Goal: Task Accomplishment & Management: Manage account settings

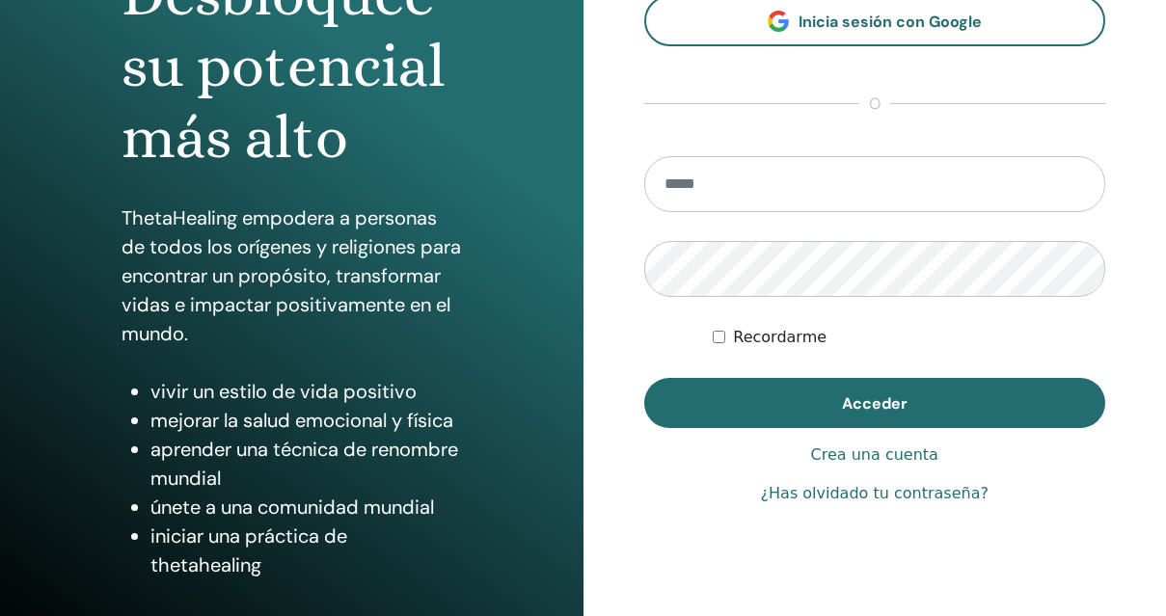
scroll to position [291, 0]
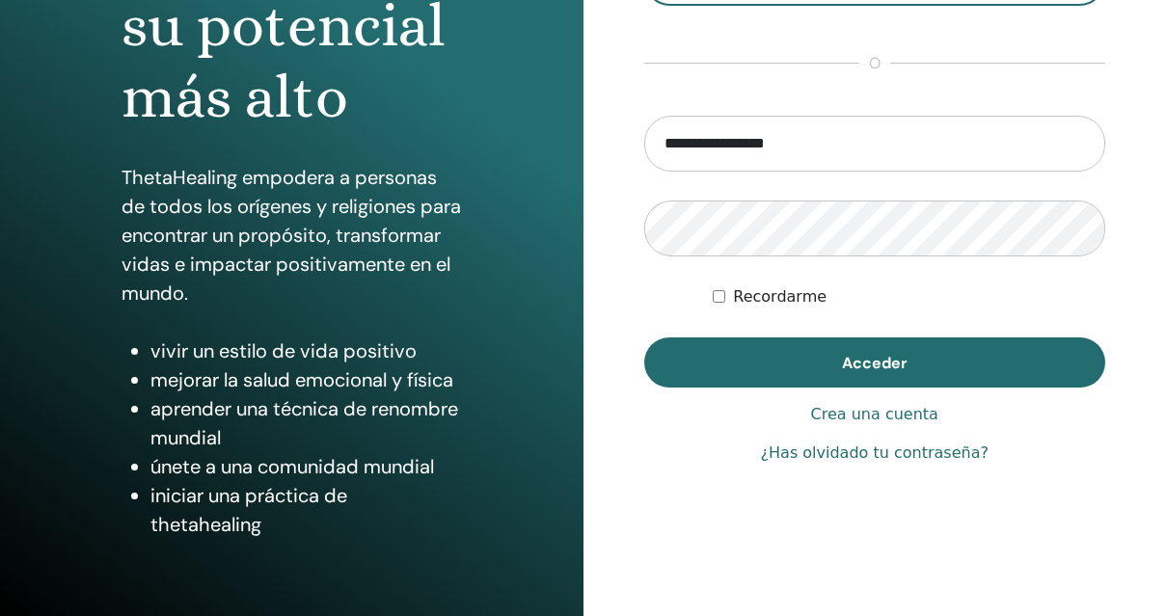
drag, startPoint x: 696, startPoint y: 146, endPoint x: 595, endPoint y: 133, distance: 102.1
click at [596, 133] on div "**********" at bounding box center [876, 172] width 584 height 926
type input "**********"
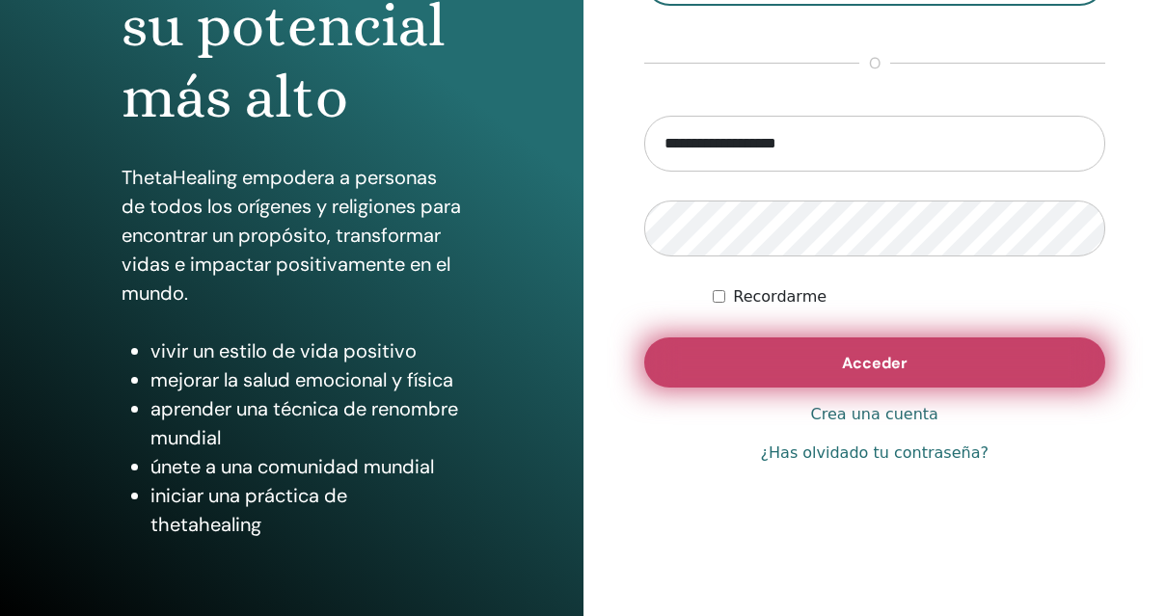
click at [837, 367] on button "Acceder" at bounding box center [875, 363] width 462 height 50
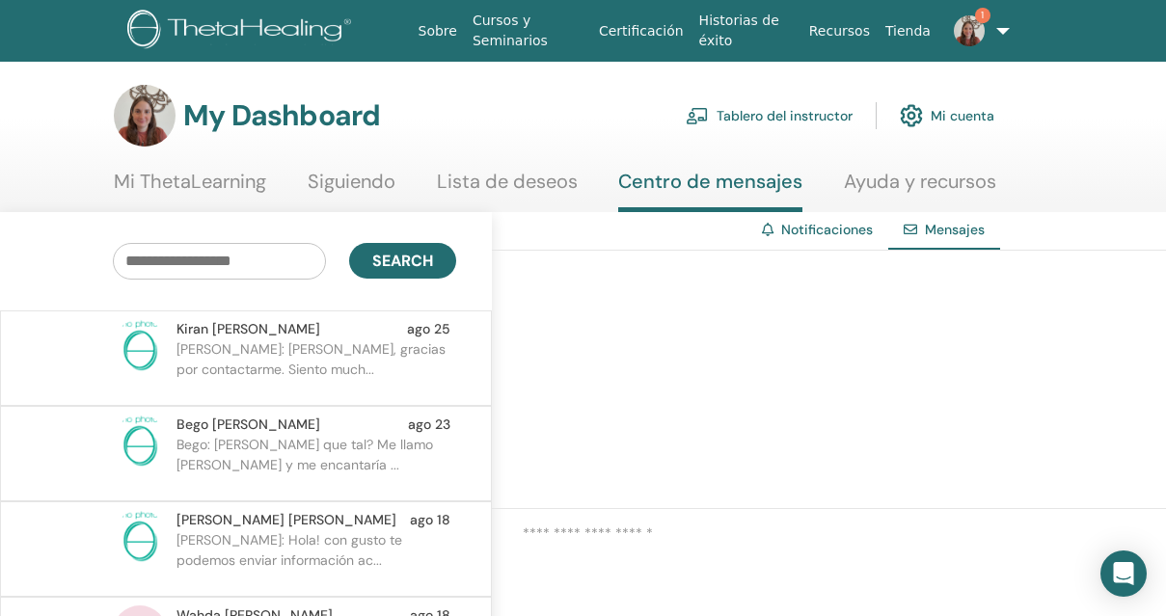
click at [322, 365] on p "[PERSON_NAME]: [PERSON_NAME], gracias por contactarme. Siento much..." at bounding box center [317, 369] width 280 height 58
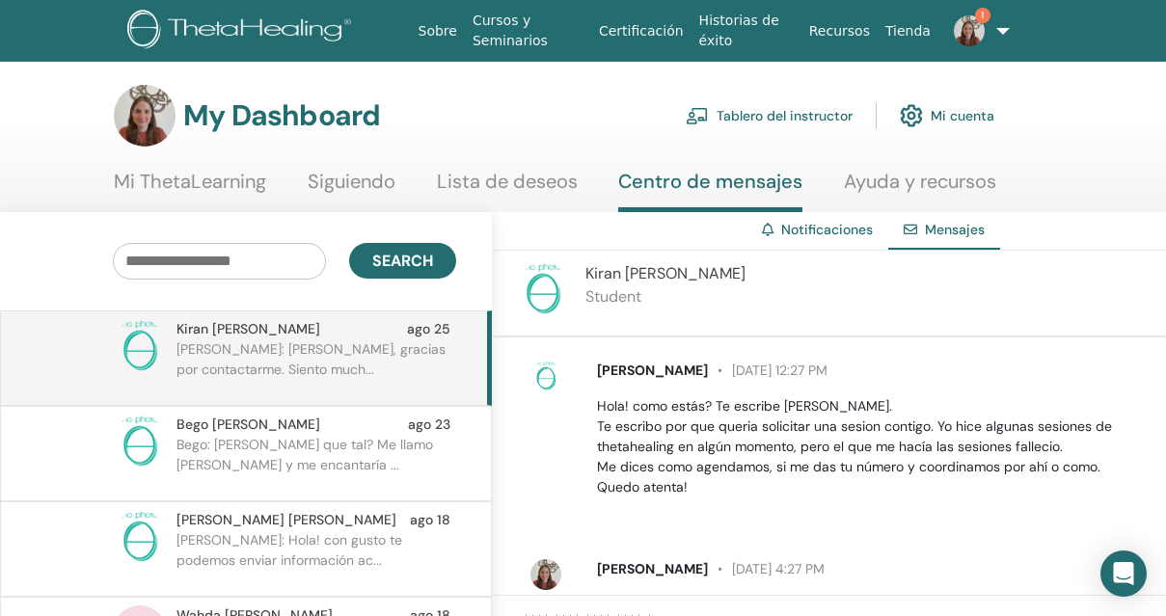
click at [316, 458] on p "Bego: Hola Daniela que tal? Me llamo Begoña y me encantaría ..." at bounding box center [317, 464] width 280 height 58
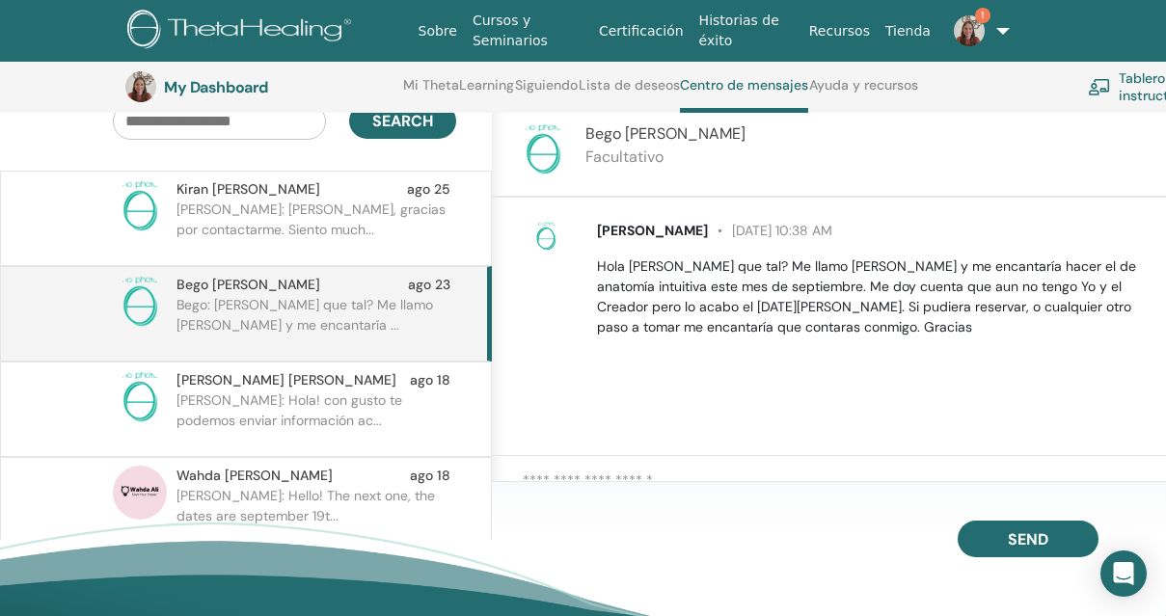
scroll to position [190, 0]
click at [346, 423] on p "Daniela C.: Hola! con gusto te podemos enviar información ac..." at bounding box center [317, 421] width 280 height 58
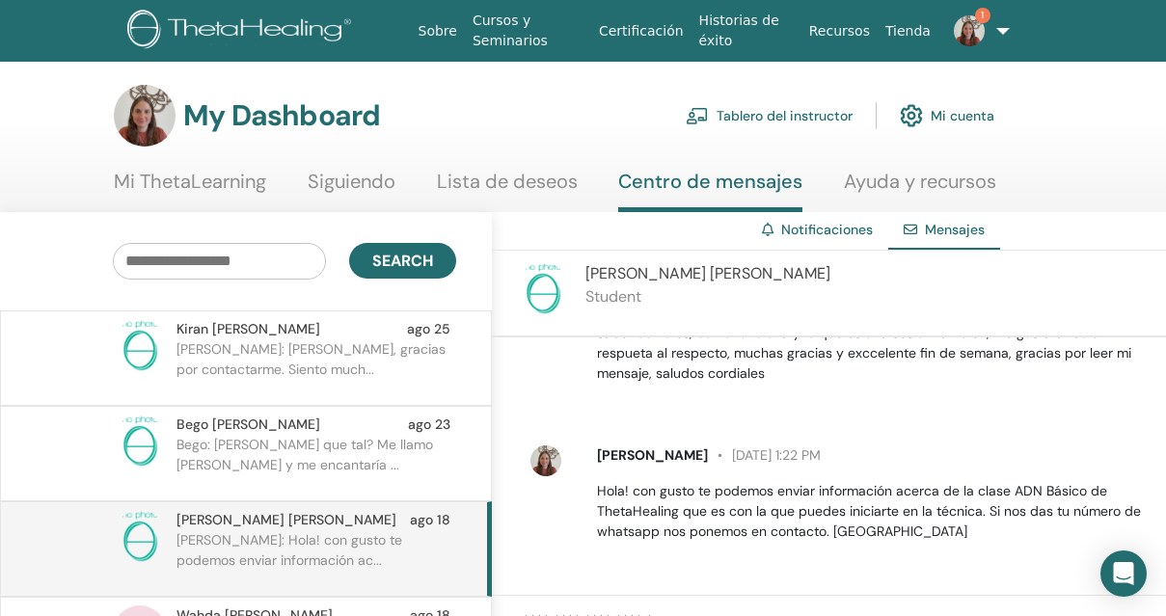
click at [805, 120] on link "Tablero del instructor" at bounding box center [769, 116] width 167 height 42
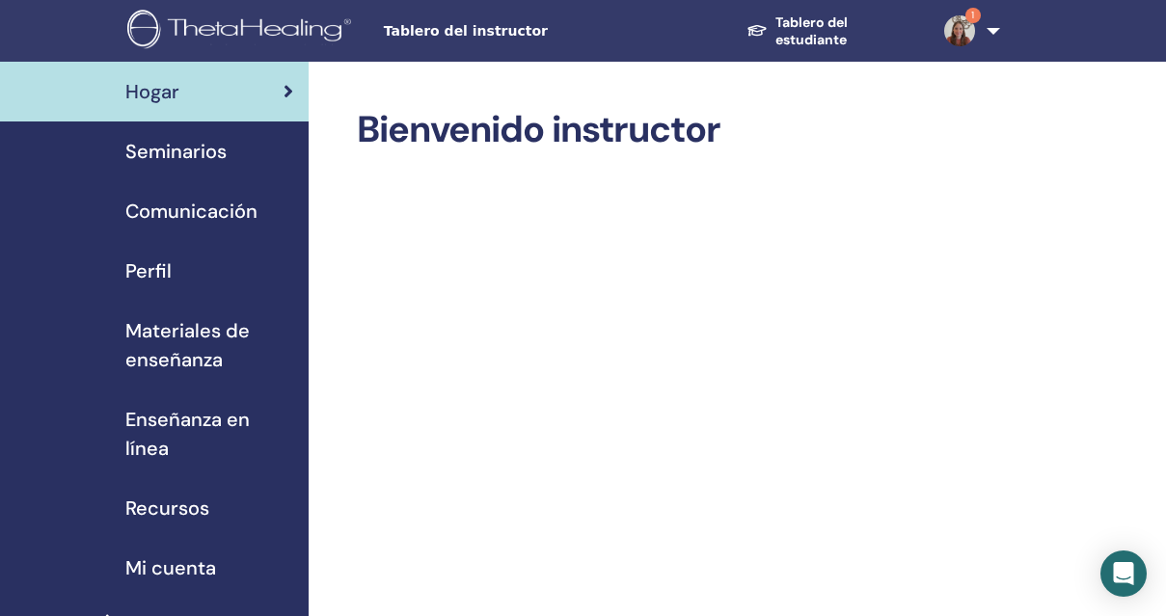
click at [441, 34] on span "Tablero del instructor" at bounding box center [528, 31] width 289 height 20
click at [192, 150] on span "Seminarios" at bounding box center [175, 151] width 101 height 29
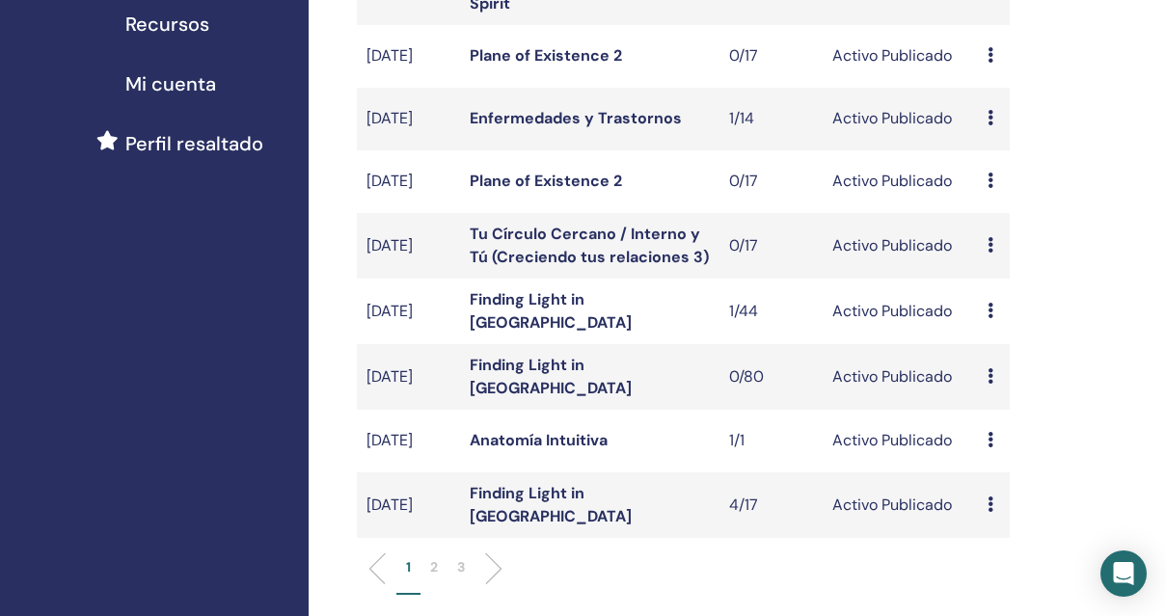
scroll to position [487, 0]
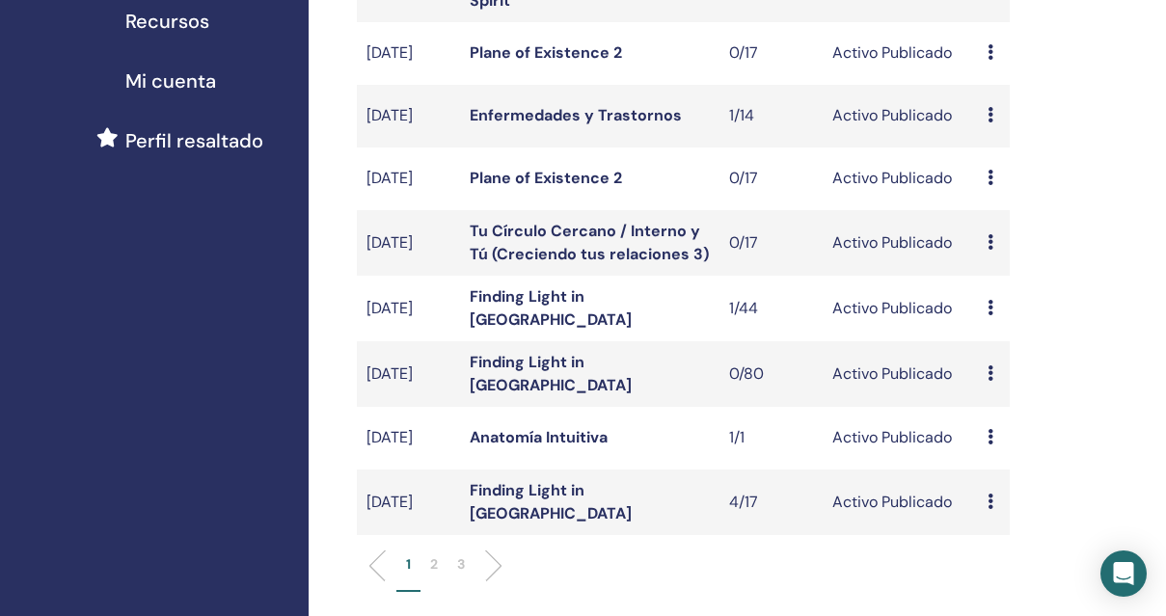
click at [995, 313] on div "Avance Editar asistentes Cancelar" at bounding box center [994, 308] width 12 height 23
click at [996, 388] on link "asistentes" at bounding box center [1012, 386] width 73 height 20
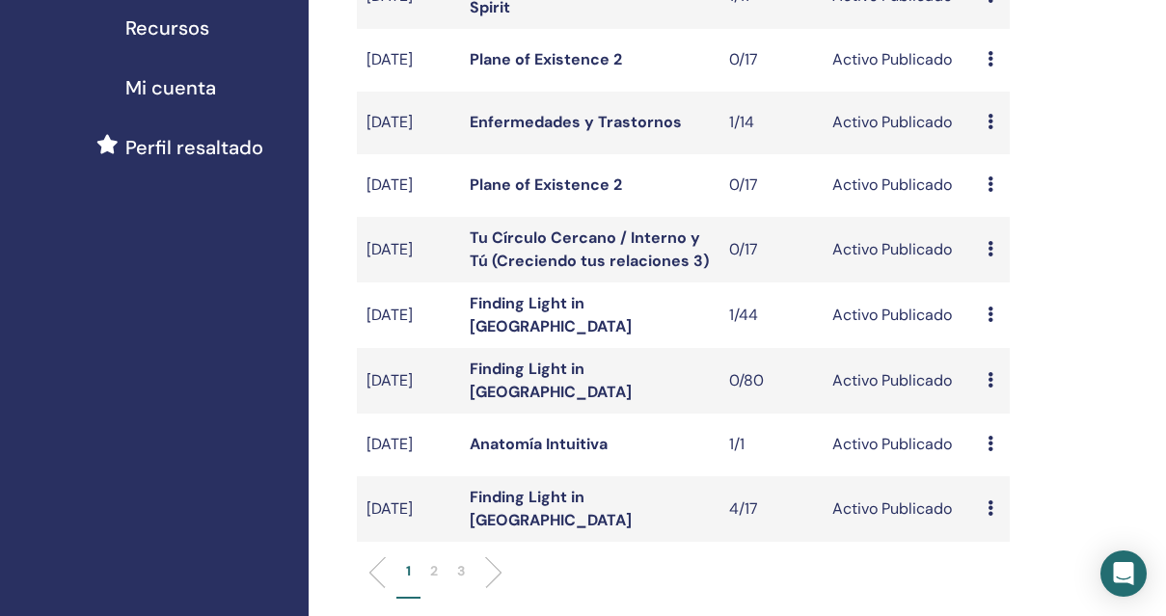
scroll to position [487, 0]
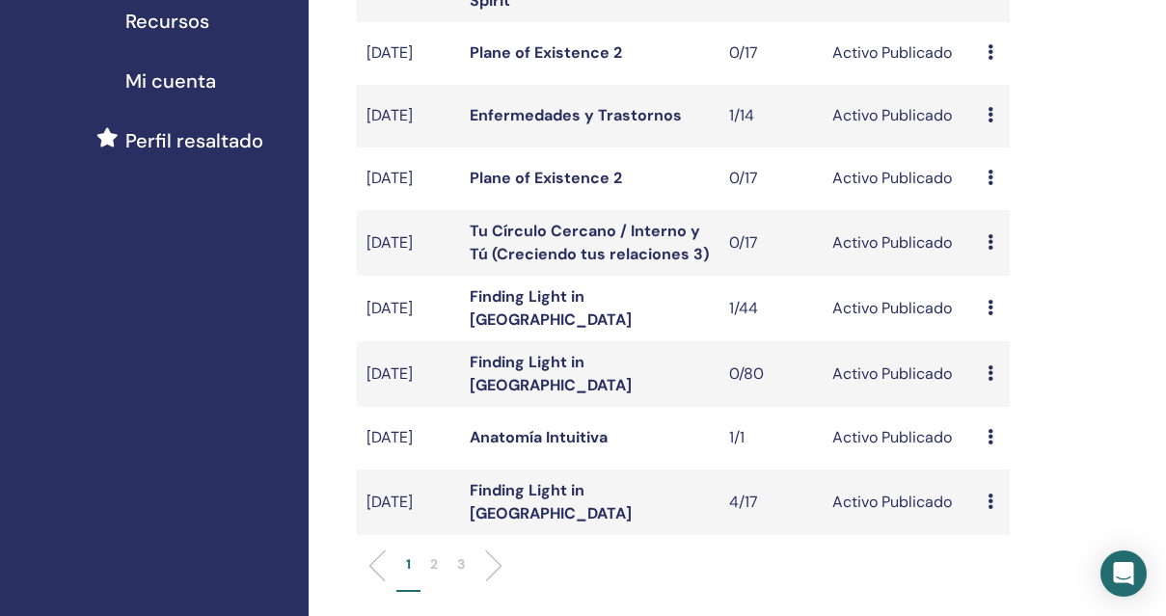
click at [993, 509] on icon at bounding box center [991, 501] width 6 height 15
click at [995, 592] on link "asistentes" at bounding box center [1010, 590] width 73 height 20
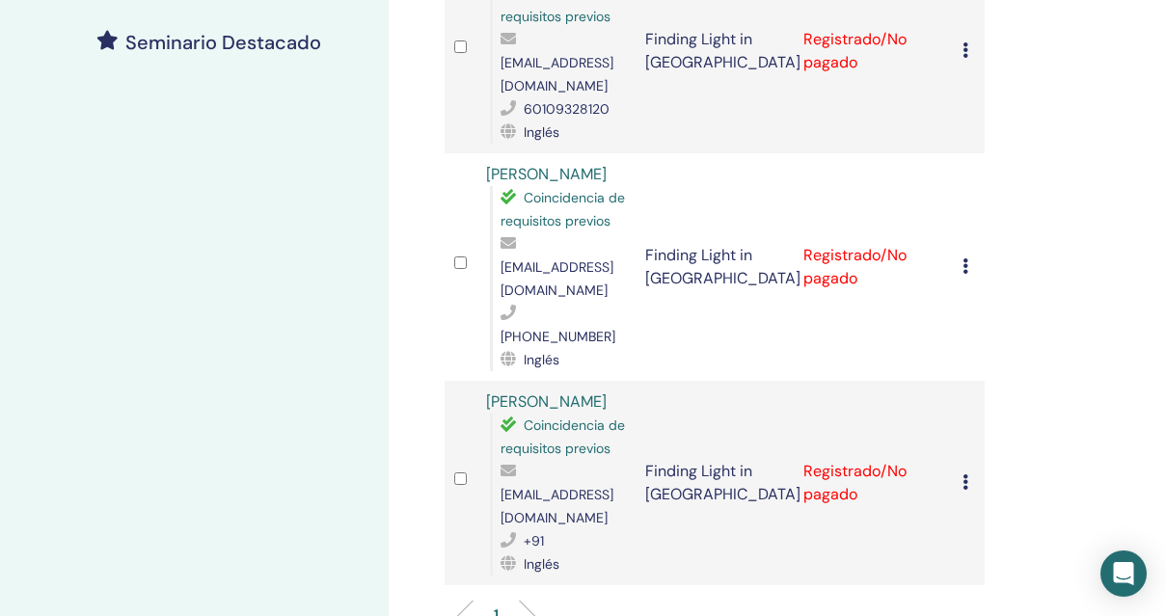
scroll to position [608, 0]
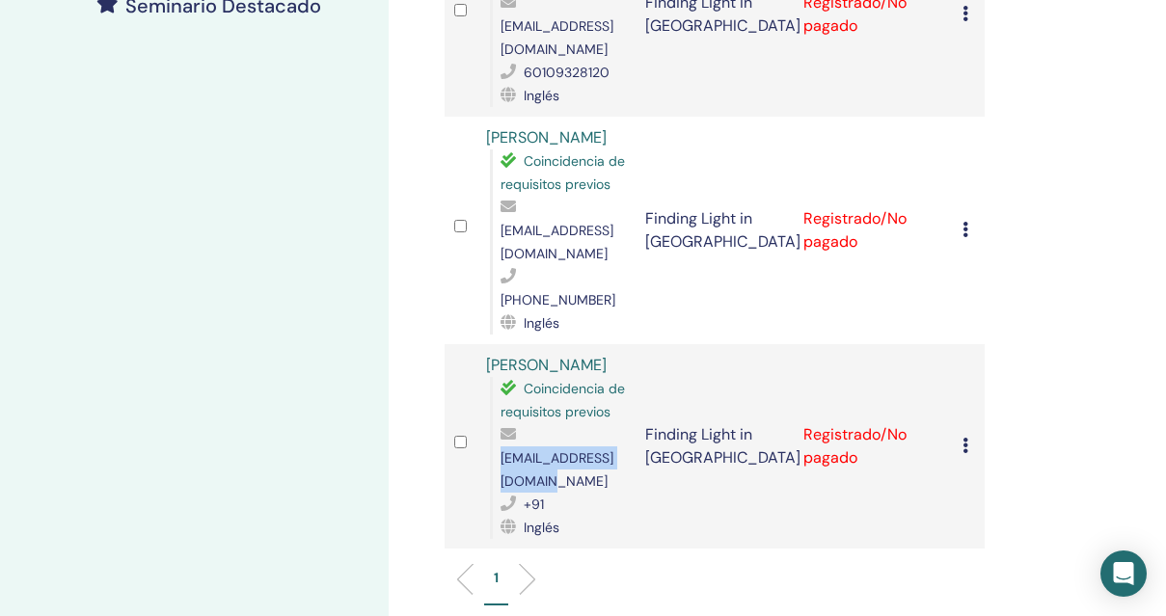
drag, startPoint x: 501, startPoint y: 391, endPoint x: 654, endPoint y: 396, distance: 153.5
click at [614, 450] on span "[EMAIL_ADDRESS][DOMAIN_NAME]" at bounding box center [557, 470] width 113 height 41
copy span "[EMAIL_ADDRESS][DOMAIN_NAME]"
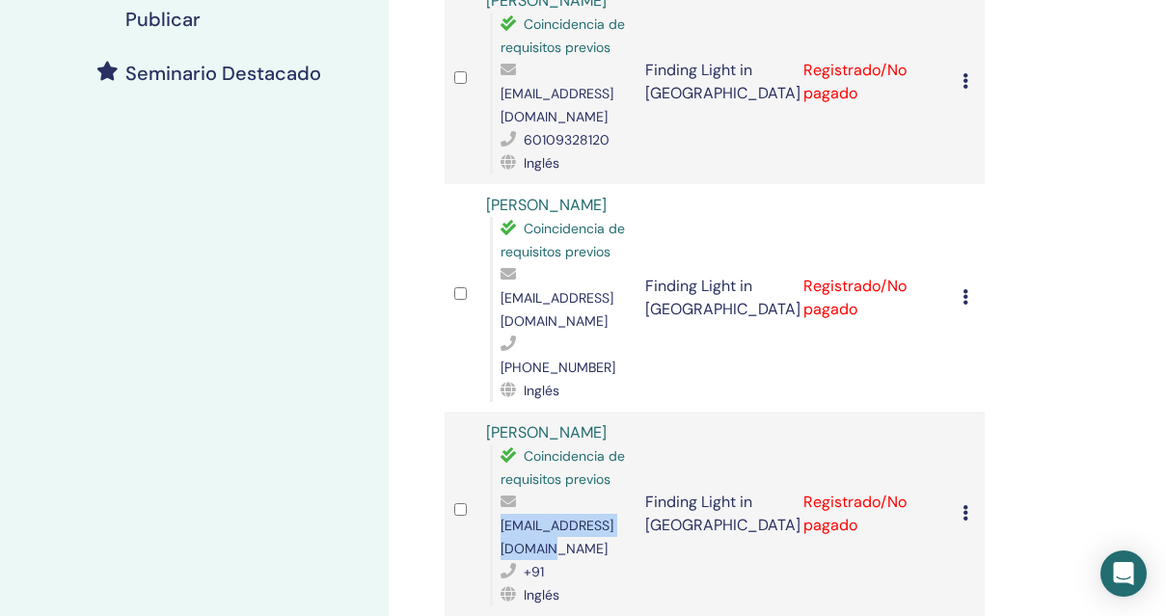
scroll to position [537, 0]
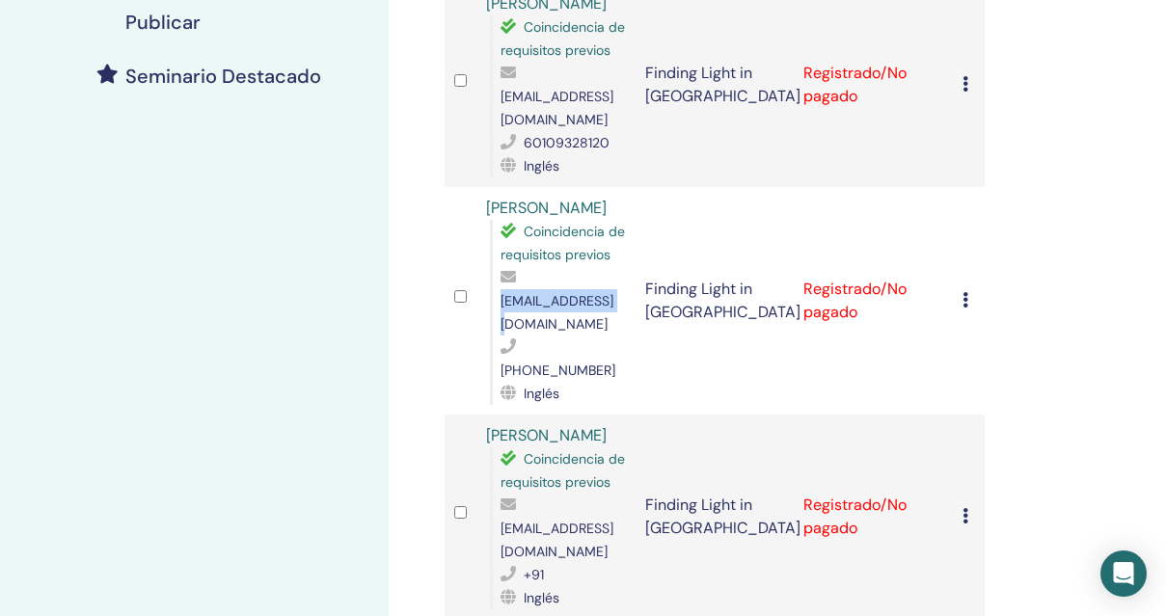
drag, startPoint x: 632, startPoint y: 256, endPoint x: 491, endPoint y: 254, distance: 140.9
click at [491, 255] on td "[PERSON_NAME] Coincidencia de requisitos previos [EMAIL_ADDRESS][DOMAIN_NAME] […" at bounding box center [556, 301] width 159 height 228
copy span "[EMAIL_ADDRESS][DOMAIN_NAME]"
drag, startPoint x: 497, startPoint y: 300, endPoint x: 617, endPoint y: 304, distance: 120.6
click at [617, 304] on div "Coincidencia de requisitos previos [EMAIL_ADDRESS][DOMAIN_NAME] [PHONE_NUMBER] …" at bounding box center [558, 312] width 136 height 185
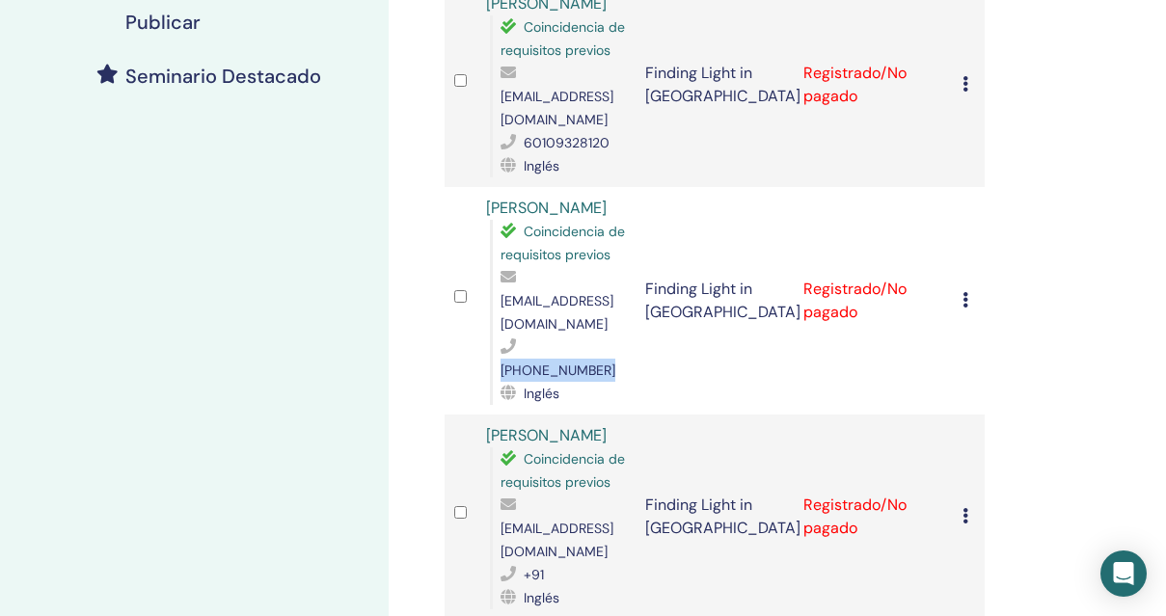
copy span "[PHONE_NUMBER]"
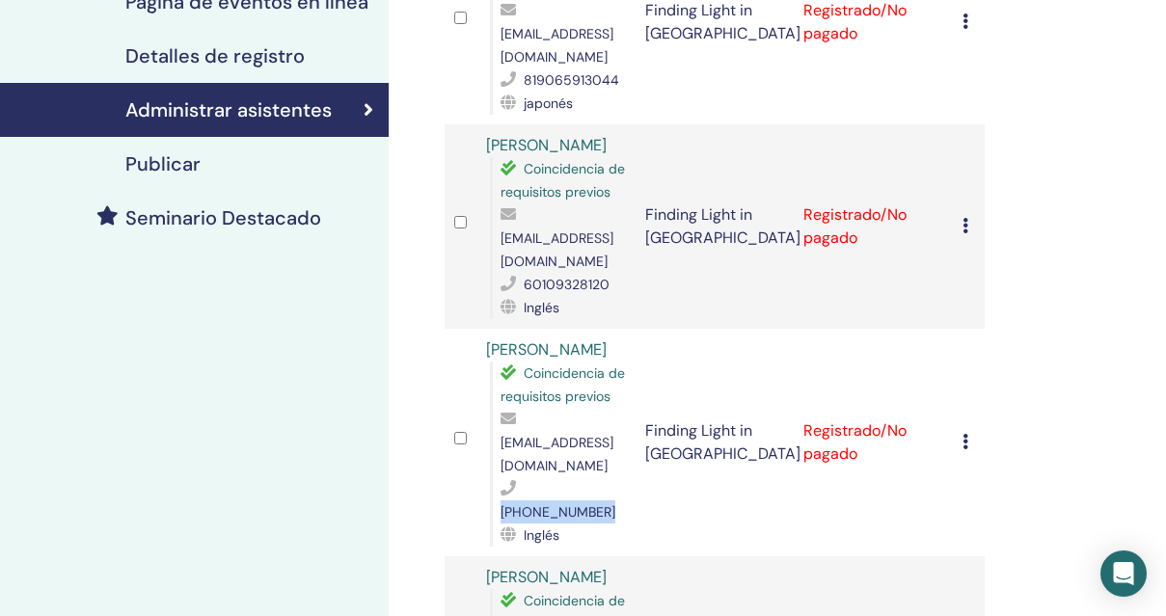
scroll to position [373, 0]
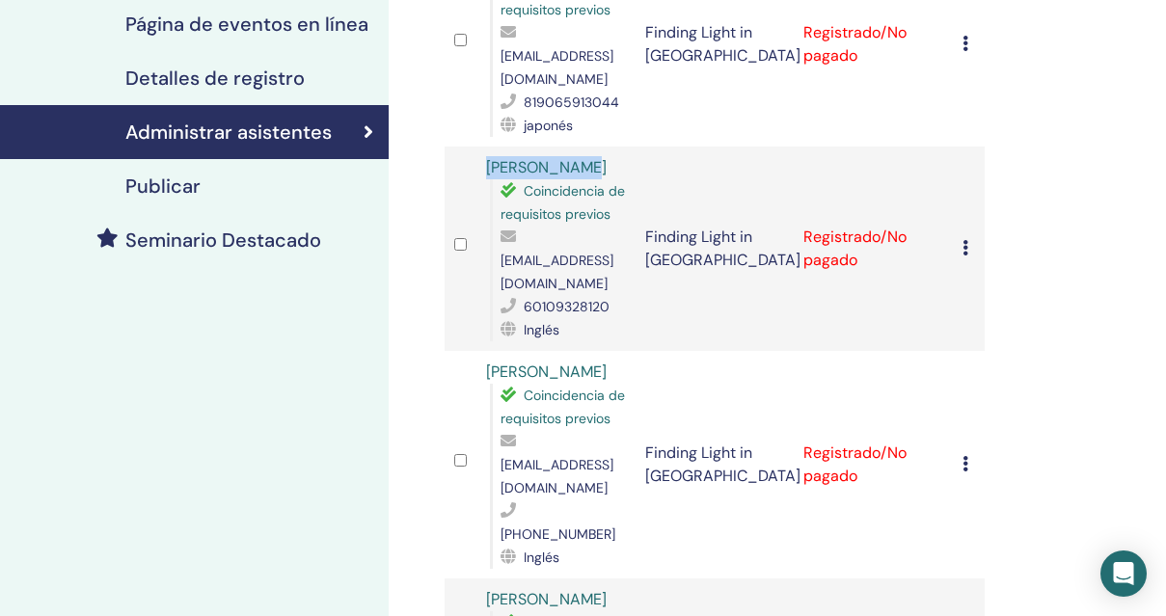
drag, startPoint x: 483, startPoint y: 142, endPoint x: 590, endPoint y: 139, distance: 107.1
click at [591, 147] on td "Vivienne Lim Coincidencia de requisitos previos limvi120@gmail.com 60109328120 …" at bounding box center [556, 249] width 159 height 205
drag, startPoint x: 499, startPoint y: 239, endPoint x: 625, endPoint y: 242, distance: 126.4
click at [625, 242] on div "Coincidencia de requisitos previos limvi120@gmail.com 60109328120 Inglés" at bounding box center [558, 260] width 136 height 162
copy span "limvi120@gmail.com"
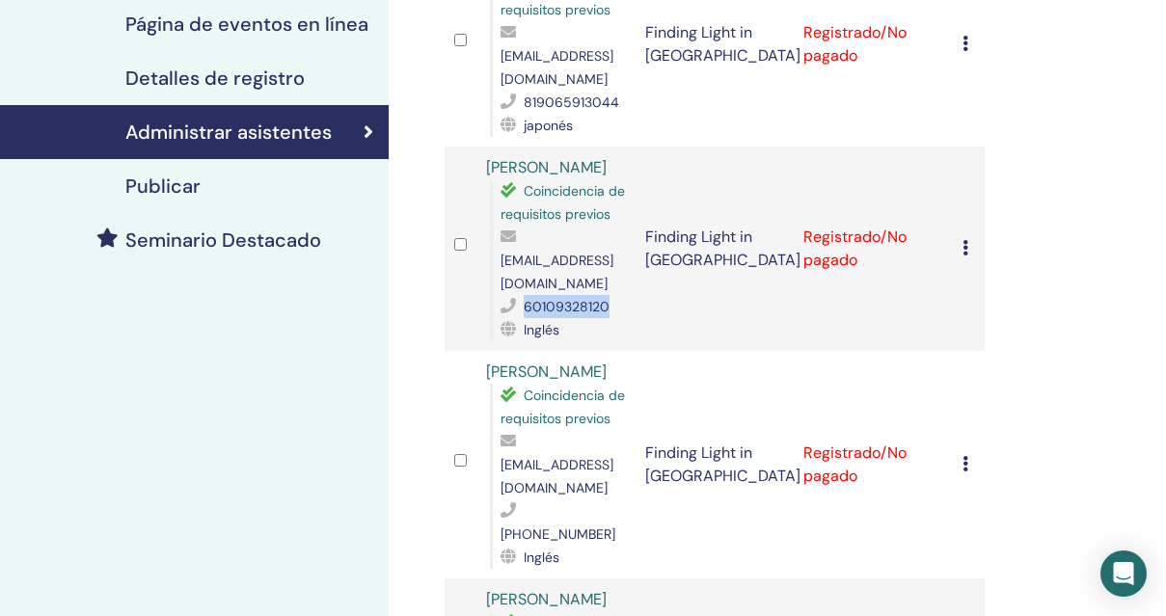
drag, startPoint x: 522, startPoint y: 258, endPoint x: 622, endPoint y: 252, distance: 100.5
click at [627, 255] on td "Vivienne Lim Coincidencia de requisitos previos limvi120@gmail.com 60109328120 …" at bounding box center [556, 249] width 159 height 205
copy div "60109328120"
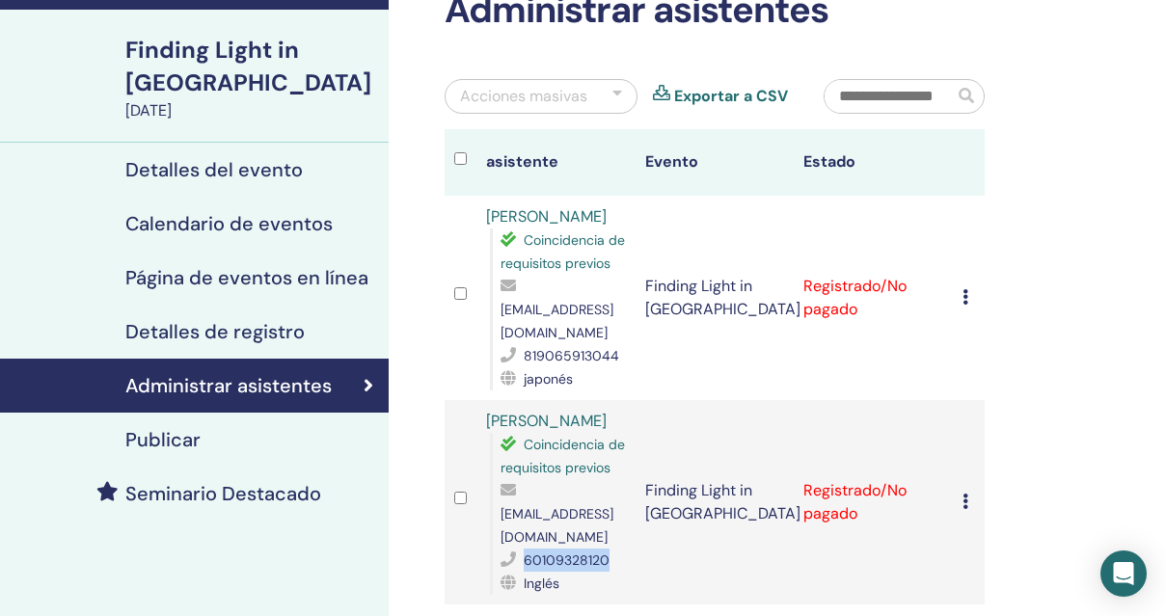
scroll to position [118, 0]
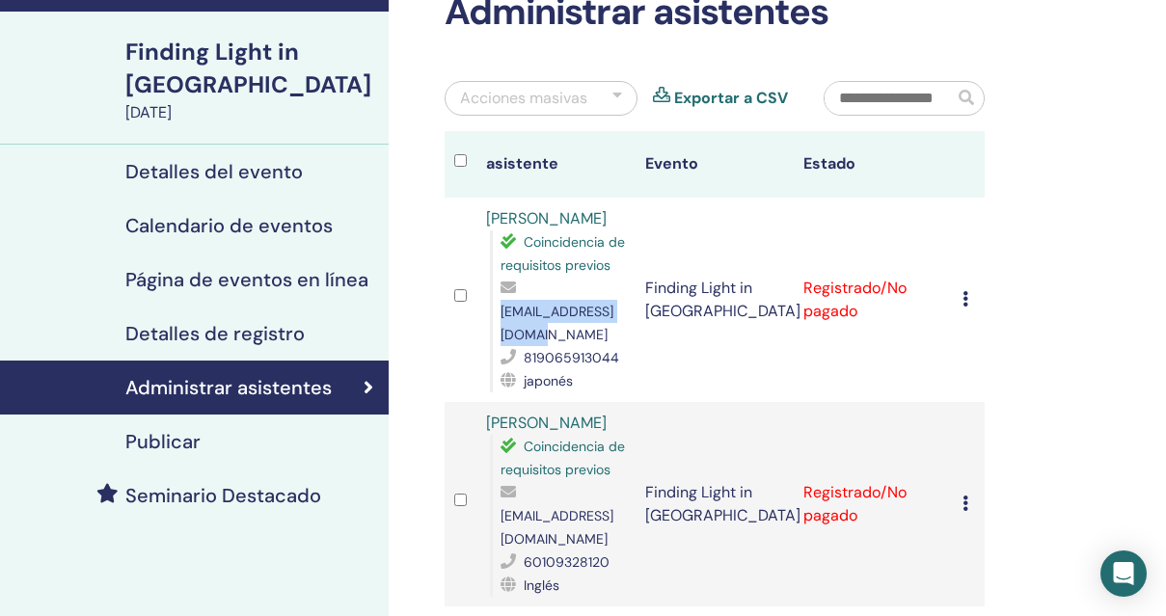
drag, startPoint x: 501, startPoint y: 311, endPoint x: 655, endPoint y: 313, distance: 154.4
click at [614, 313] on span "agh2006@sf.commufa.jp" at bounding box center [557, 323] width 113 height 41
copy span "agh2006@sf.commufa.jp"
drag, startPoint x: 525, startPoint y: 338, endPoint x: 622, endPoint y: 335, distance: 97.5
click at [623, 346] on div "819065913044" at bounding box center [563, 357] width 125 height 23
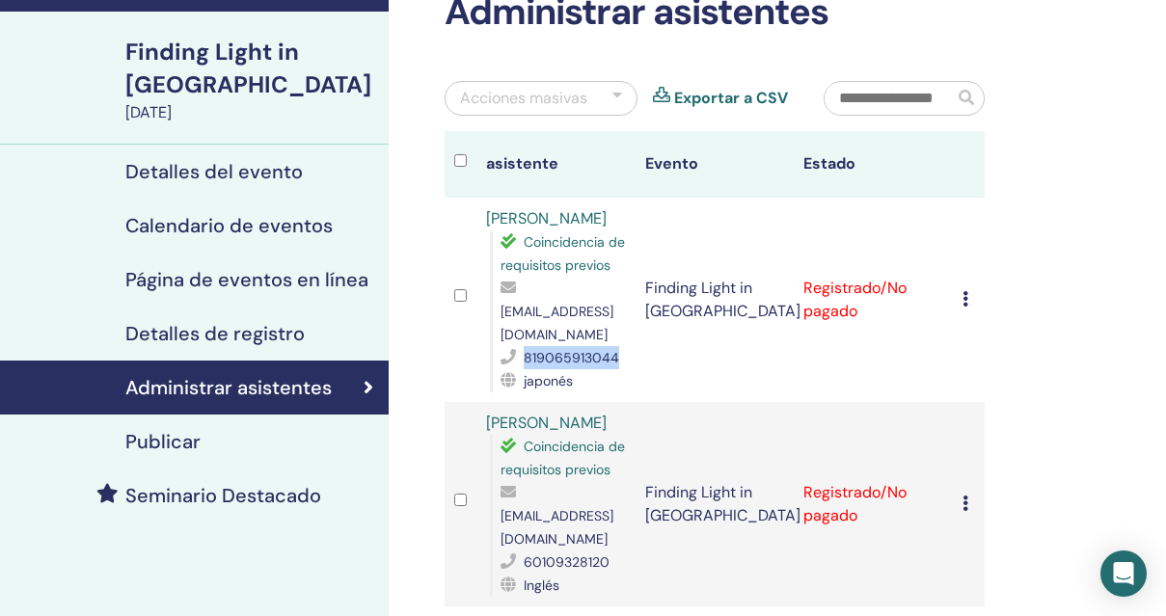
copy span "819065913044"
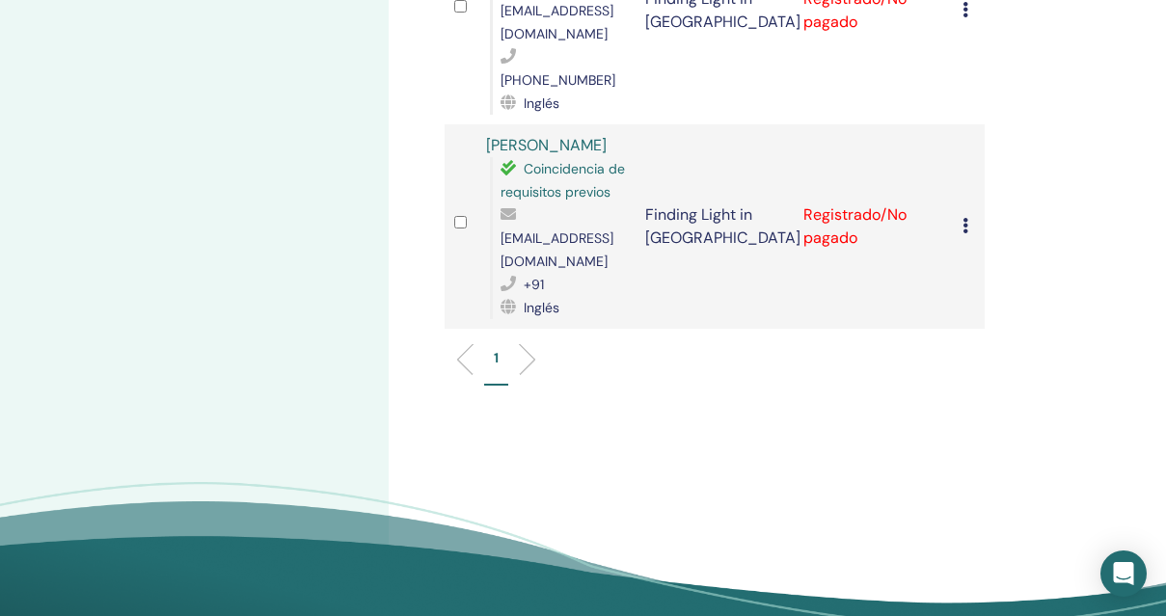
scroll to position [0, 0]
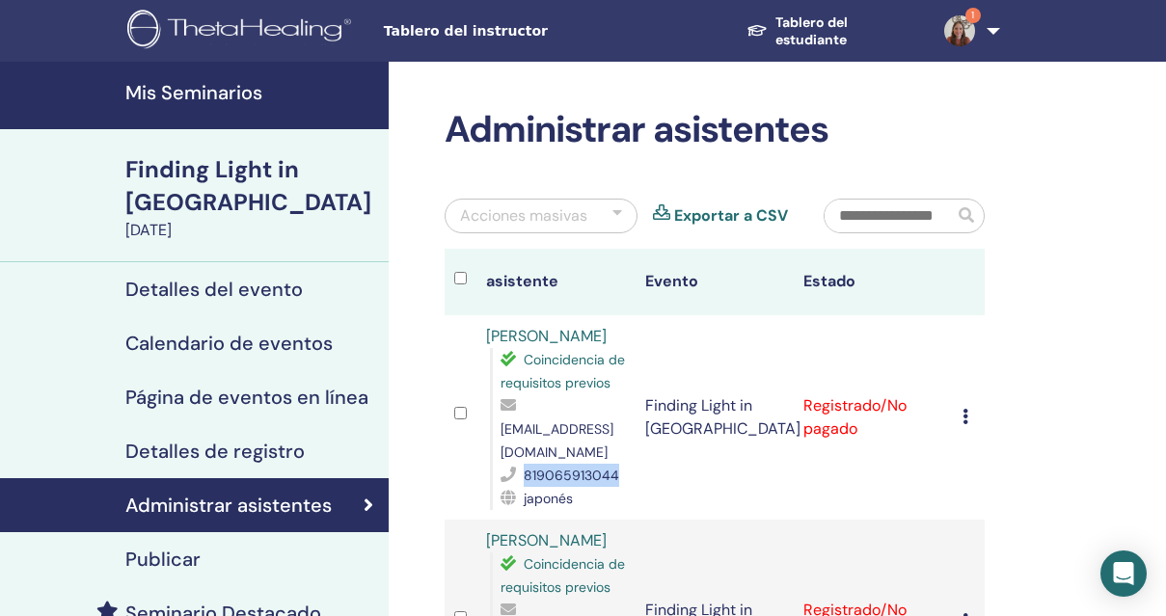
click at [186, 494] on h4 "Administrar asistentes" at bounding box center [228, 505] width 206 height 23
click at [179, 108] on link "Mis Seminarios" at bounding box center [194, 96] width 389 height 68
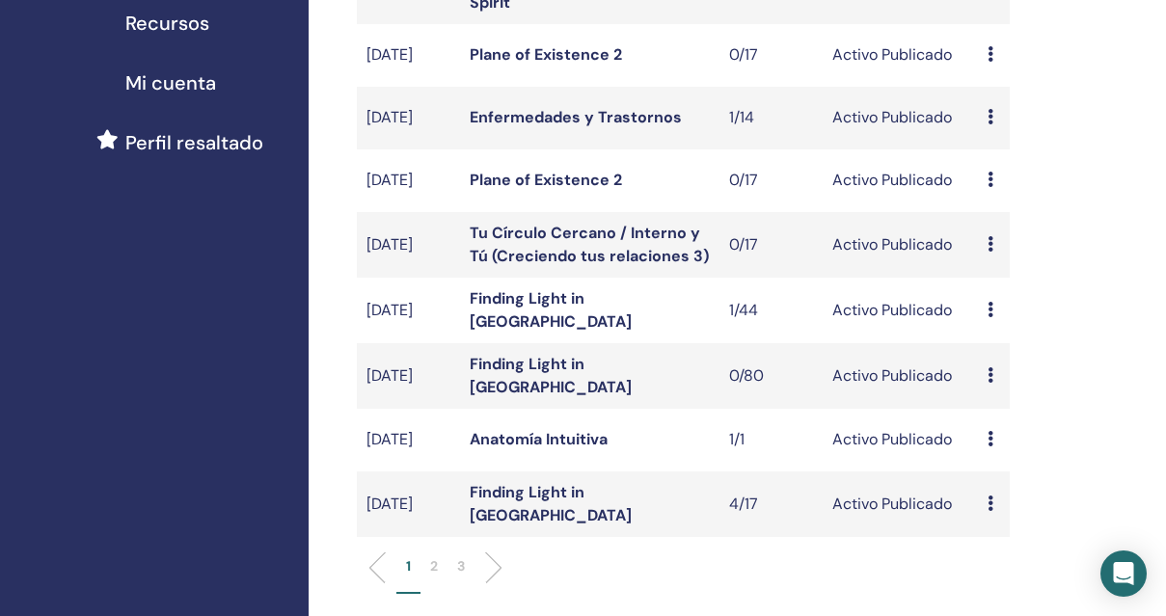
scroll to position [530, 0]
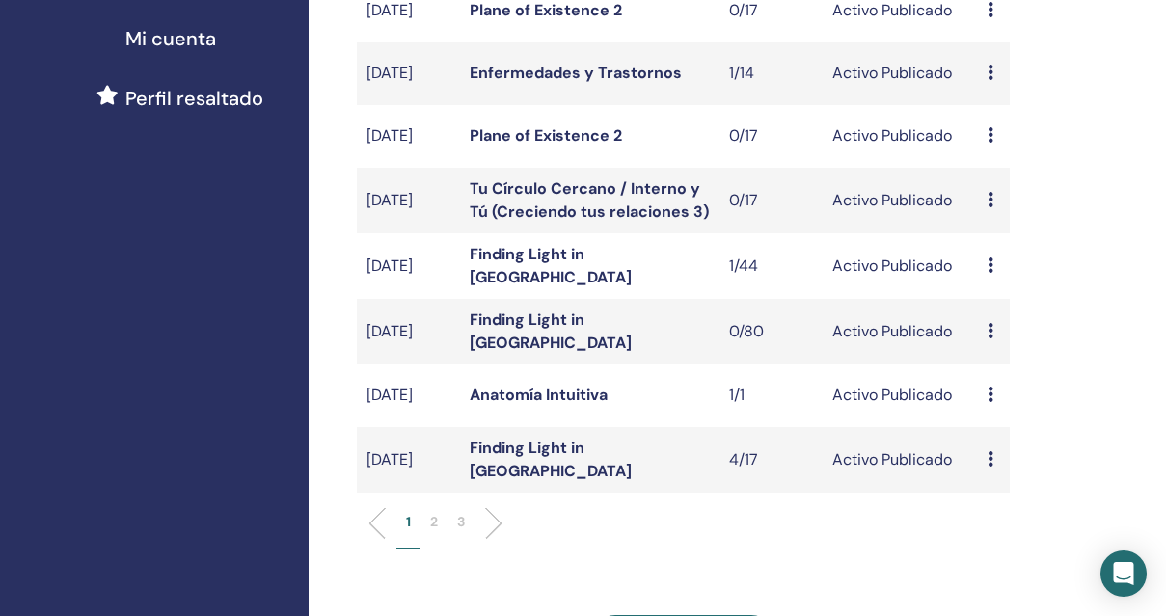
click at [995, 339] on div "Avance Editar asistentes Cancelar" at bounding box center [994, 331] width 12 height 23
click at [998, 418] on link "asistentes" at bounding box center [1012, 412] width 73 height 20
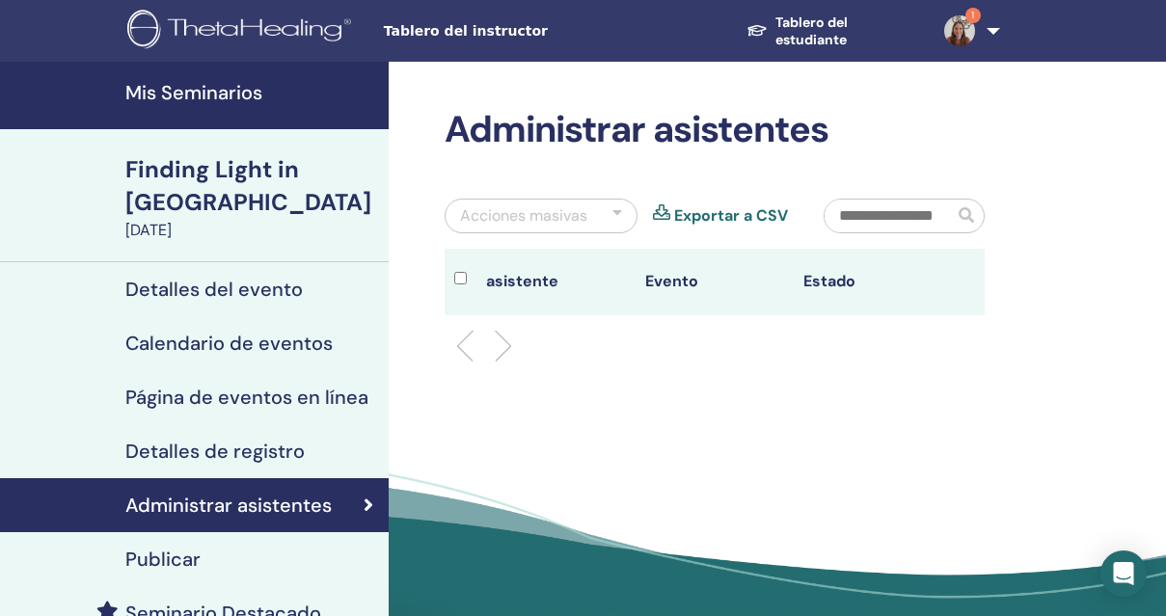
click at [240, 602] on h4 "Seminario Destacado" at bounding box center [223, 613] width 196 height 23
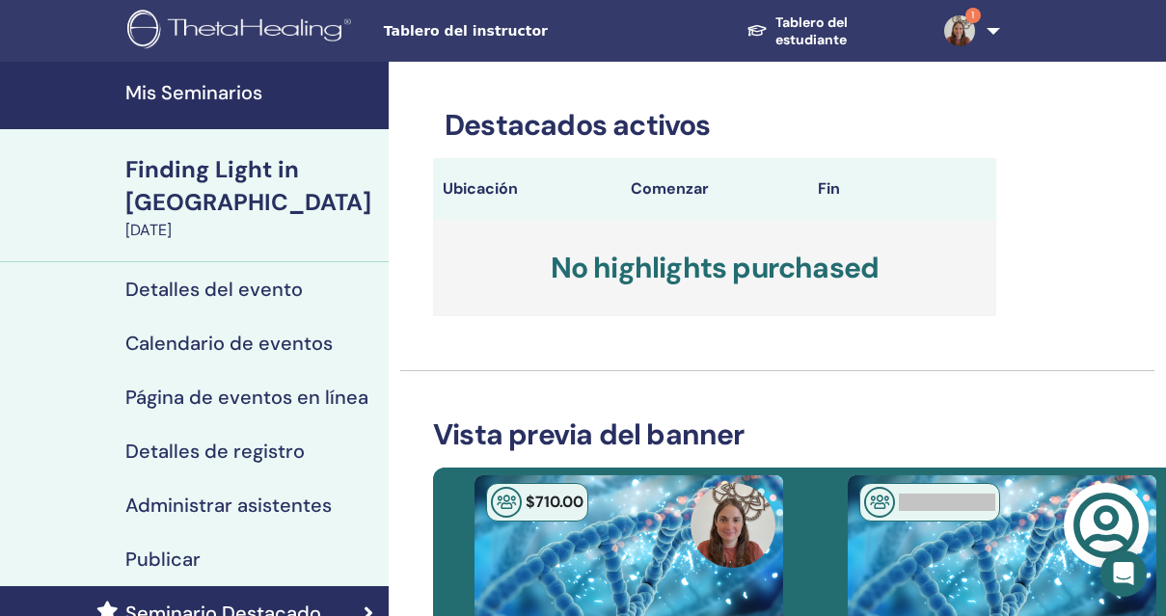
click at [223, 548] on div "Publicar" at bounding box center [194, 559] width 358 height 23
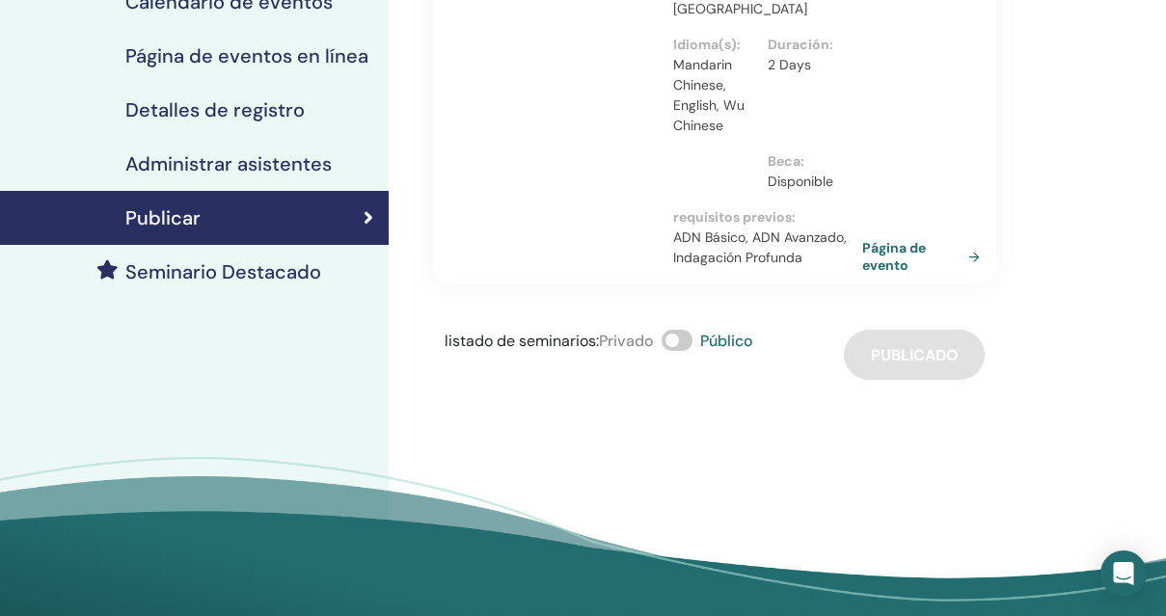
scroll to position [339, 0]
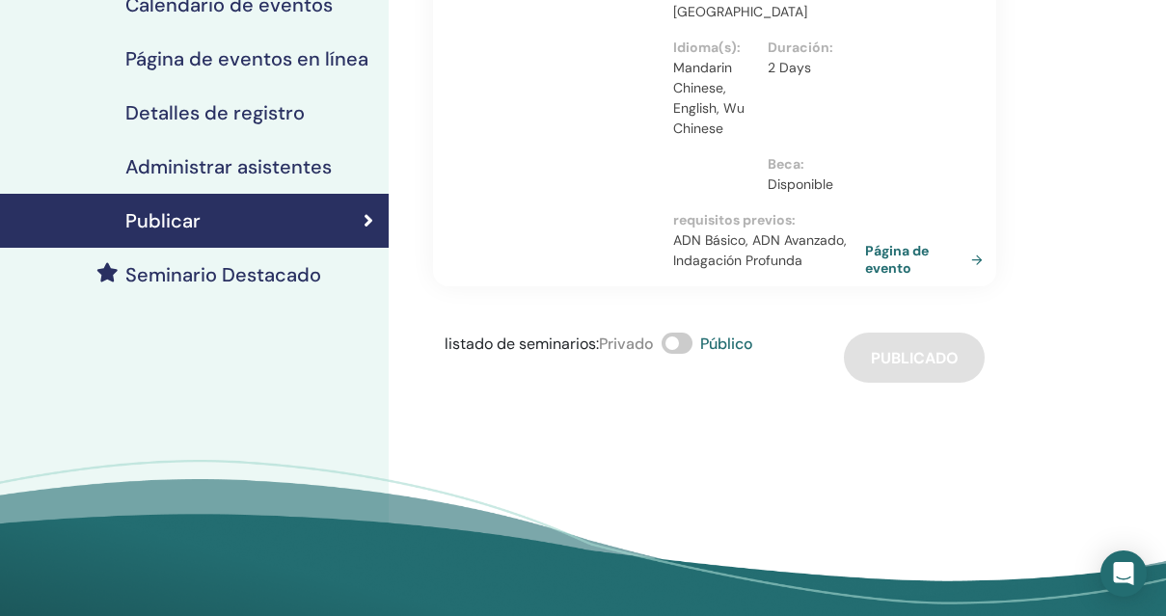
click at [892, 242] on link "Página de evento" at bounding box center [927, 259] width 125 height 35
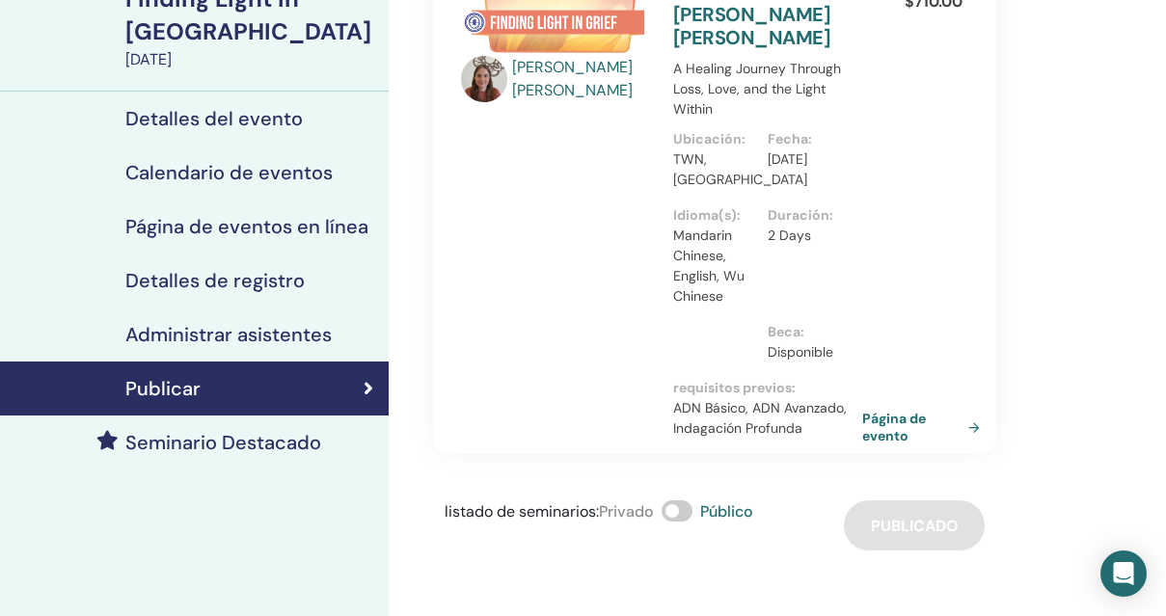
scroll to position [187, 0]
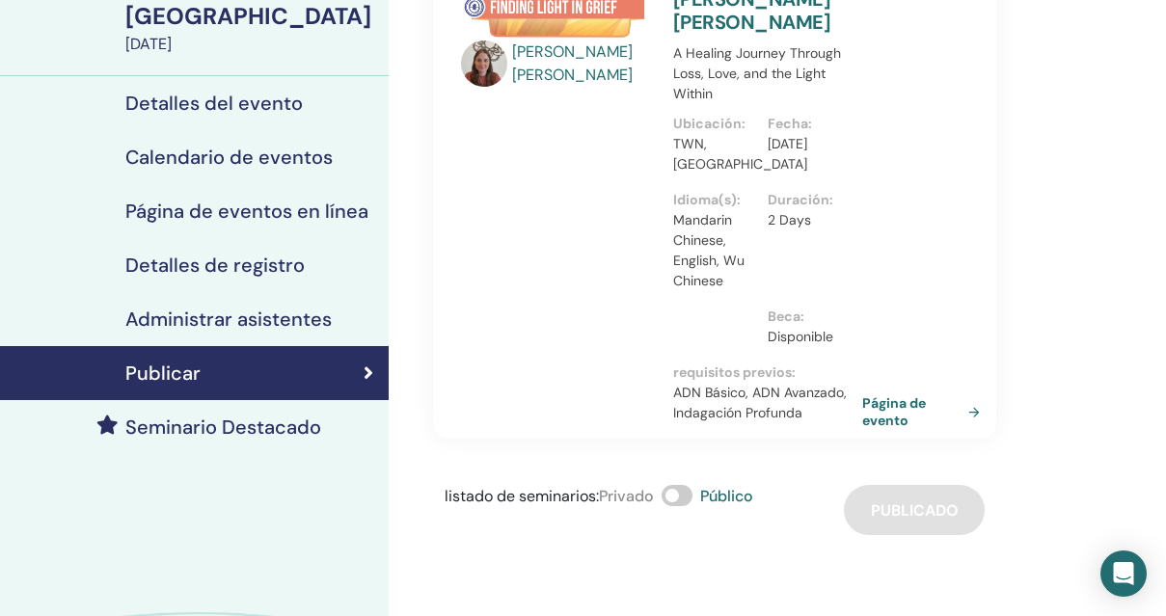
scroll to position [187, 0]
